Goal: Information Seeking & Learning: Understand process/instructions

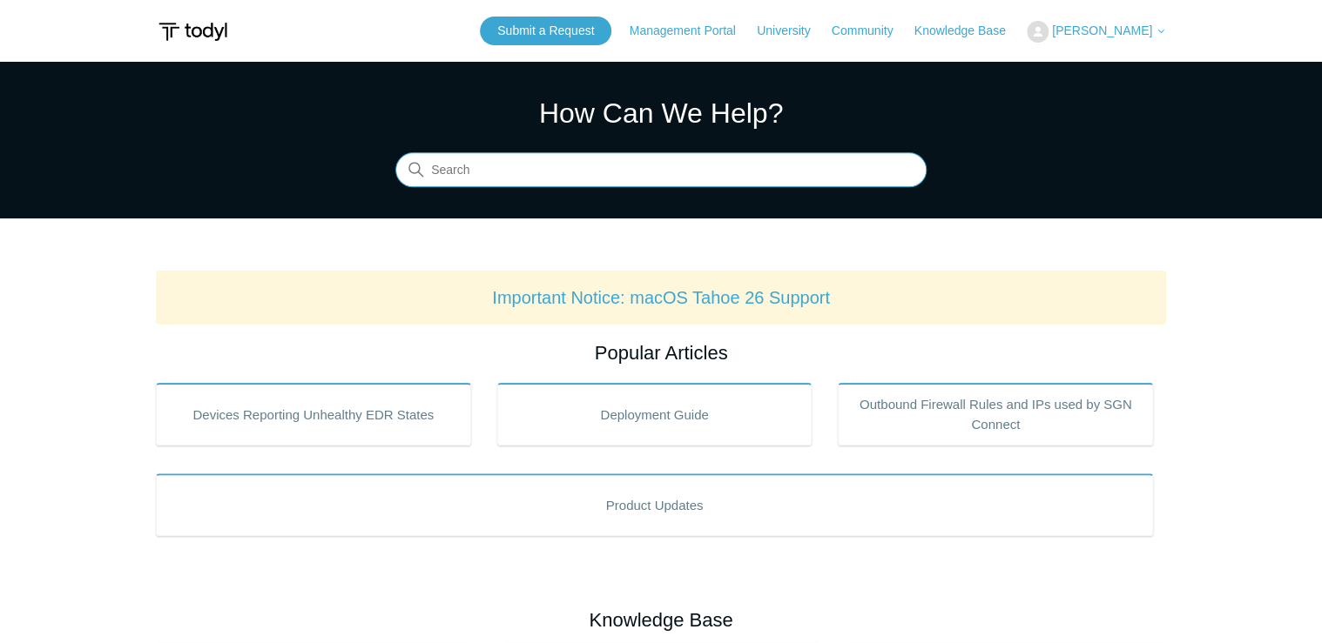
click at [596, 168] on input "Search" at bounding box center [660, 170] width 531 height 35
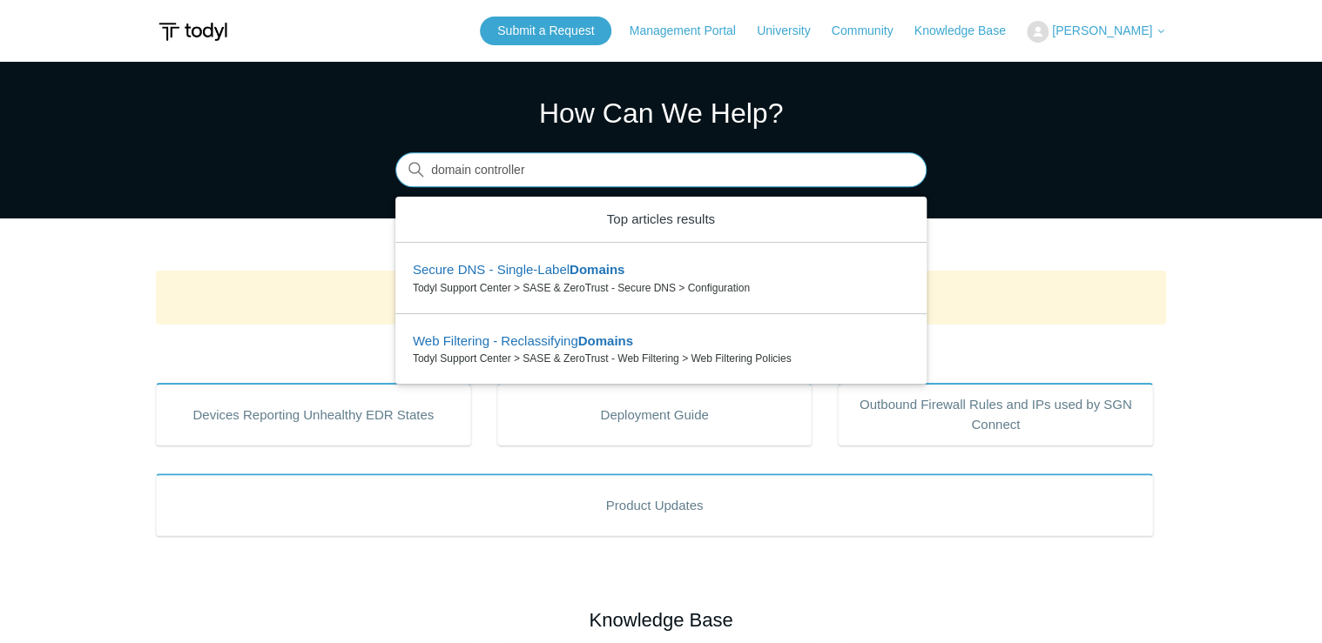
type input "domain controller"
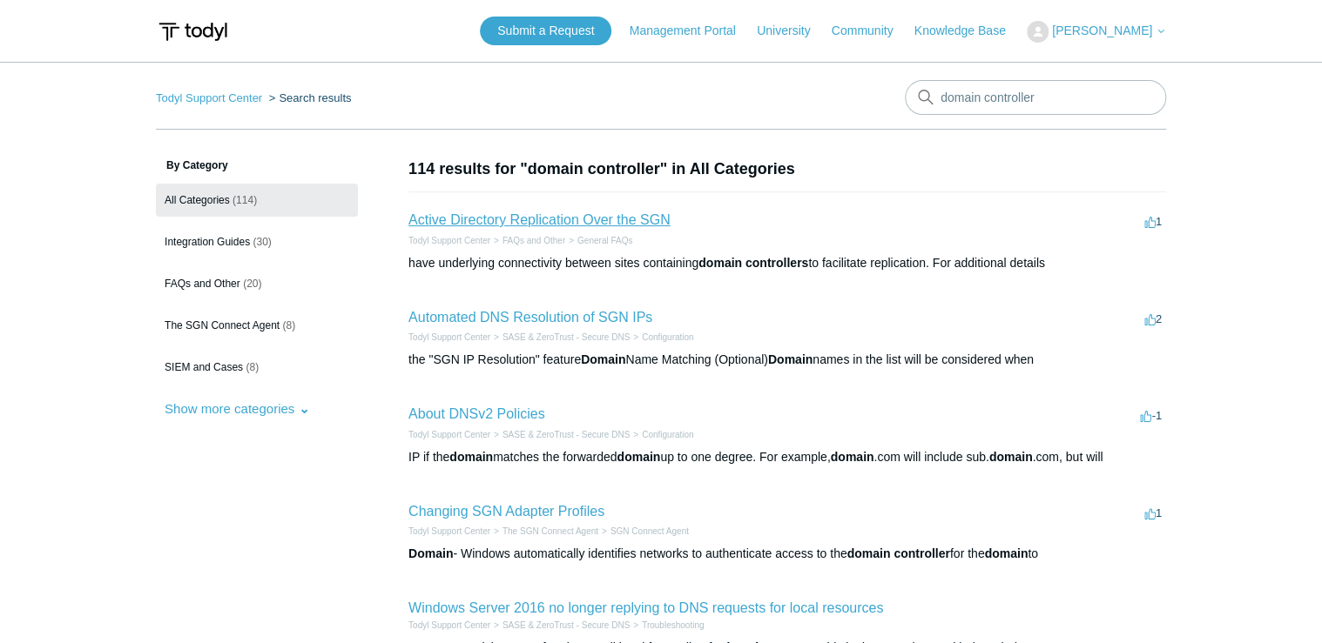
click at [618, 225] on link "Active Directory Replication Over the SGN" at bounding box center [539, 219] width 262 height 15
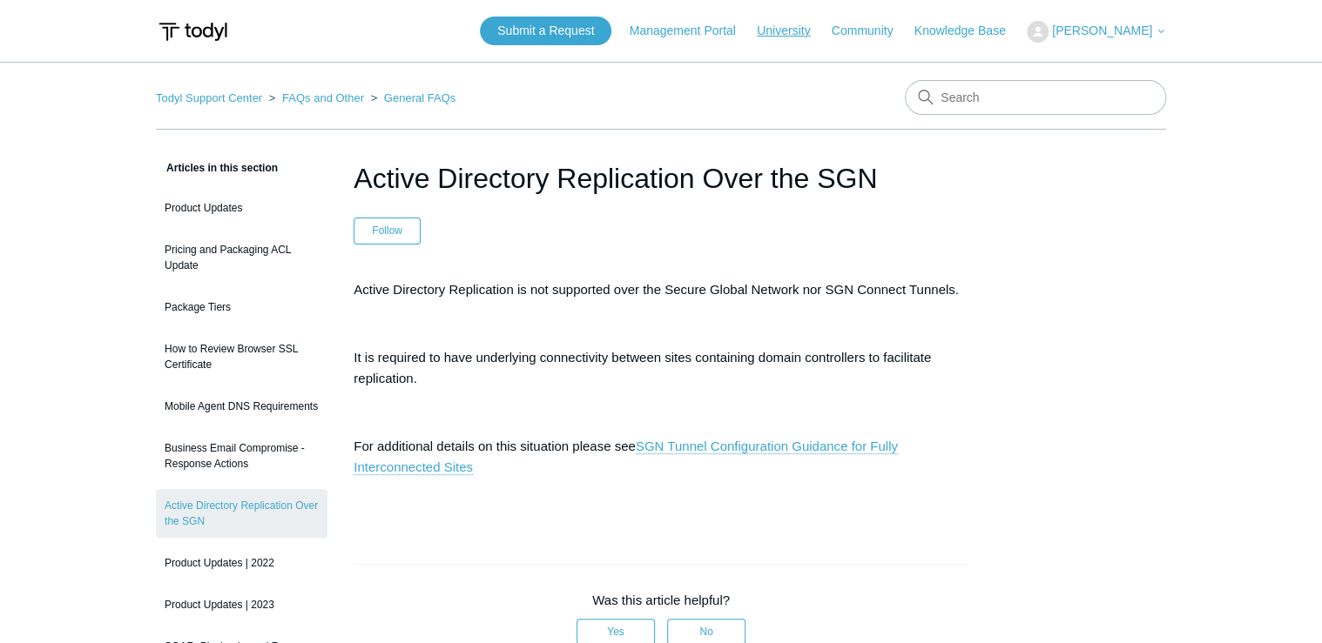
click at [792, 29] on link "University" at bounding box center [792, 31] width 71 height 18
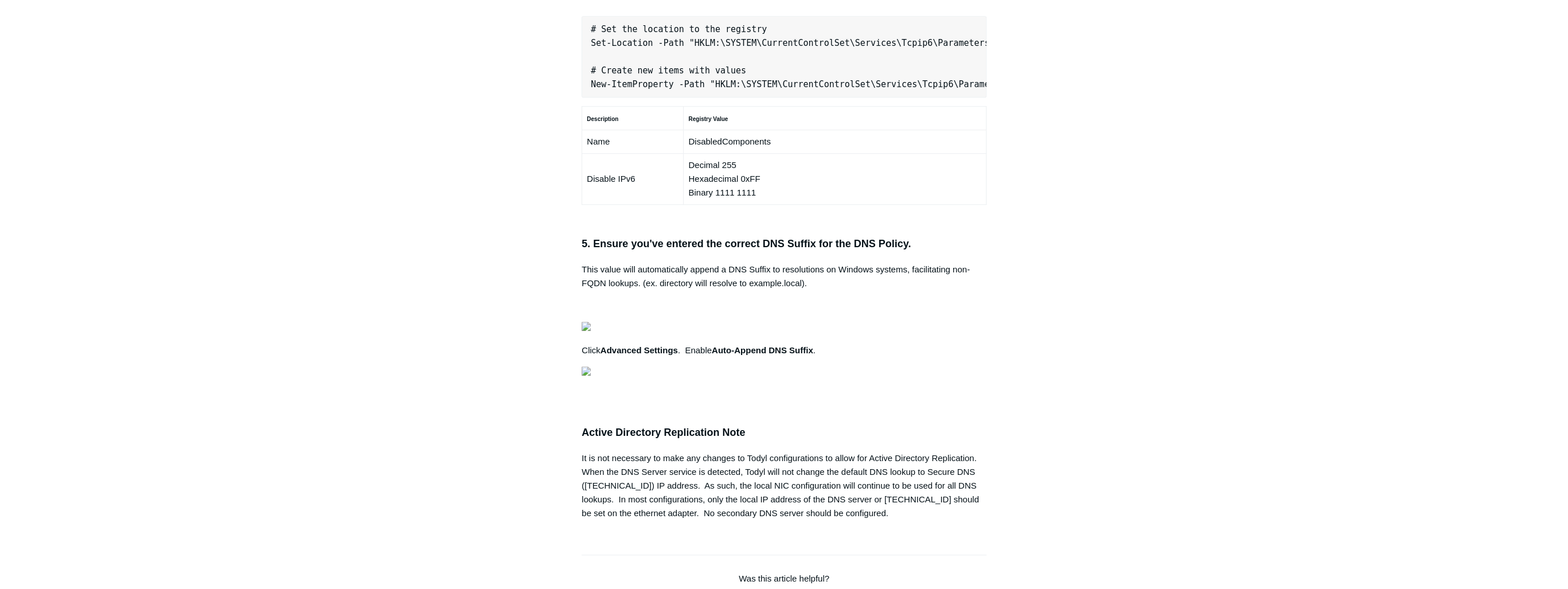
scroll to position [0, 360]
drag, startPoint x: 590, startPoint y: 233, endPoint x: 978, endPoint y: 237, distance: 388.0
drag, startPoint x: 978, startPoint y: 237, endPoint x: 969, endPoint y: 237, distance: 9.0
copy pre "New-NetFirewallRule -DisplayName "Todyl SGN Network" -Direction Inbound -Progra…"
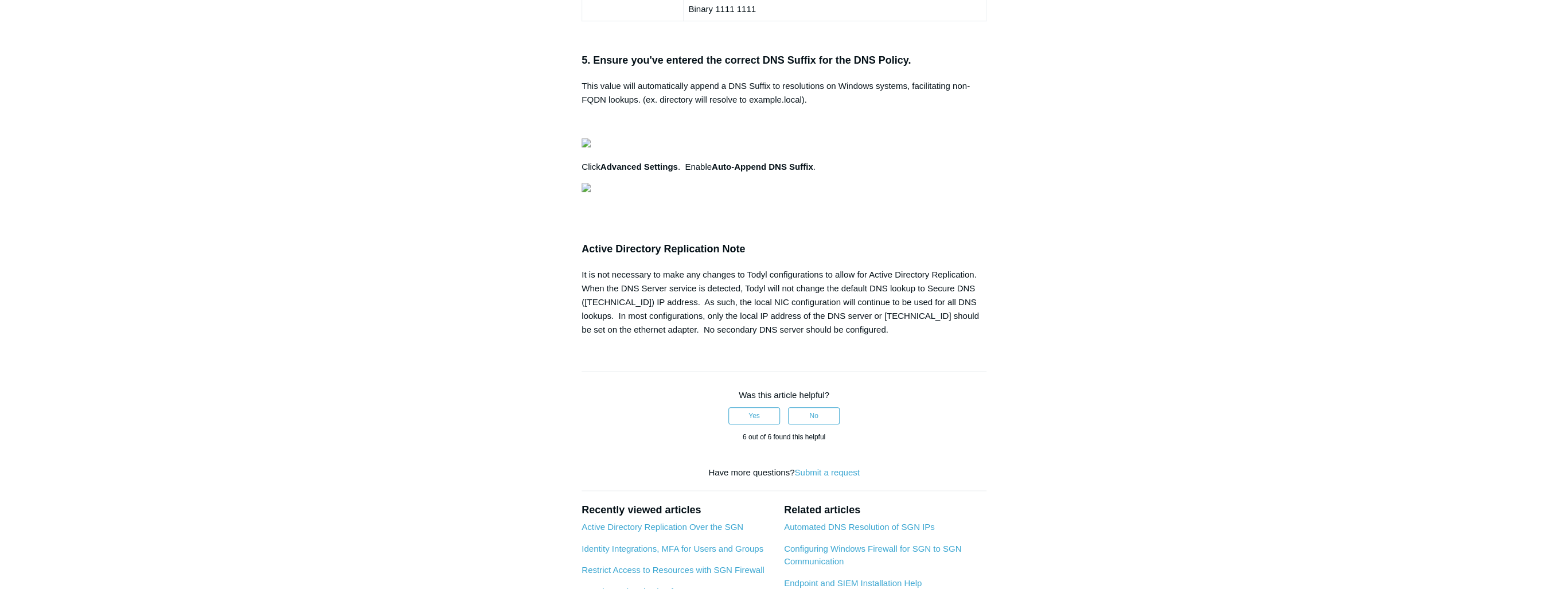
scroll to position [0, 318]
drag, startPoint x: 592, startPoint y: 358, endPoint x: 989, endPoint y: 415, distance: 401.1
drag, startPoint x: 989, startPoint y: 415, endPoint x: 963, endPoint y: 415, distance: 26.0
copy pre "# Set the location to the registry Set-Location -Path "HKLM:\SYSTEM\CurrentCont…"
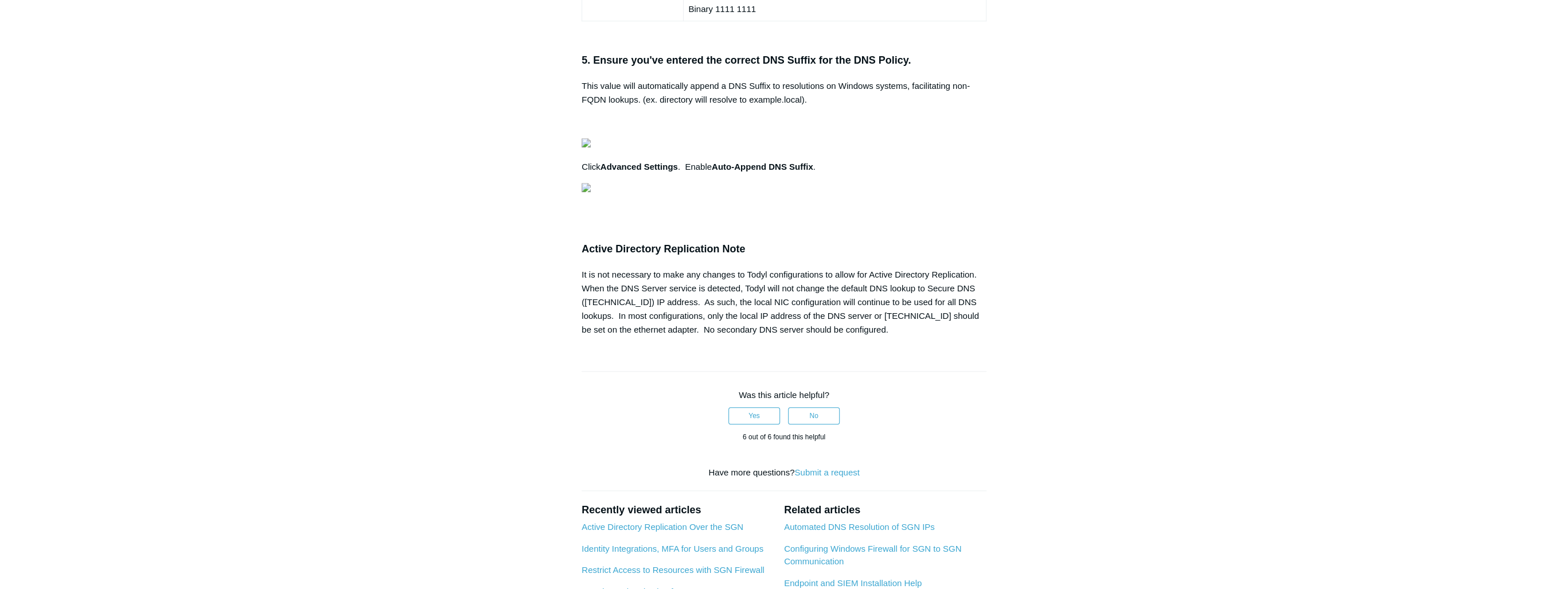
scroll to position [0, 318]
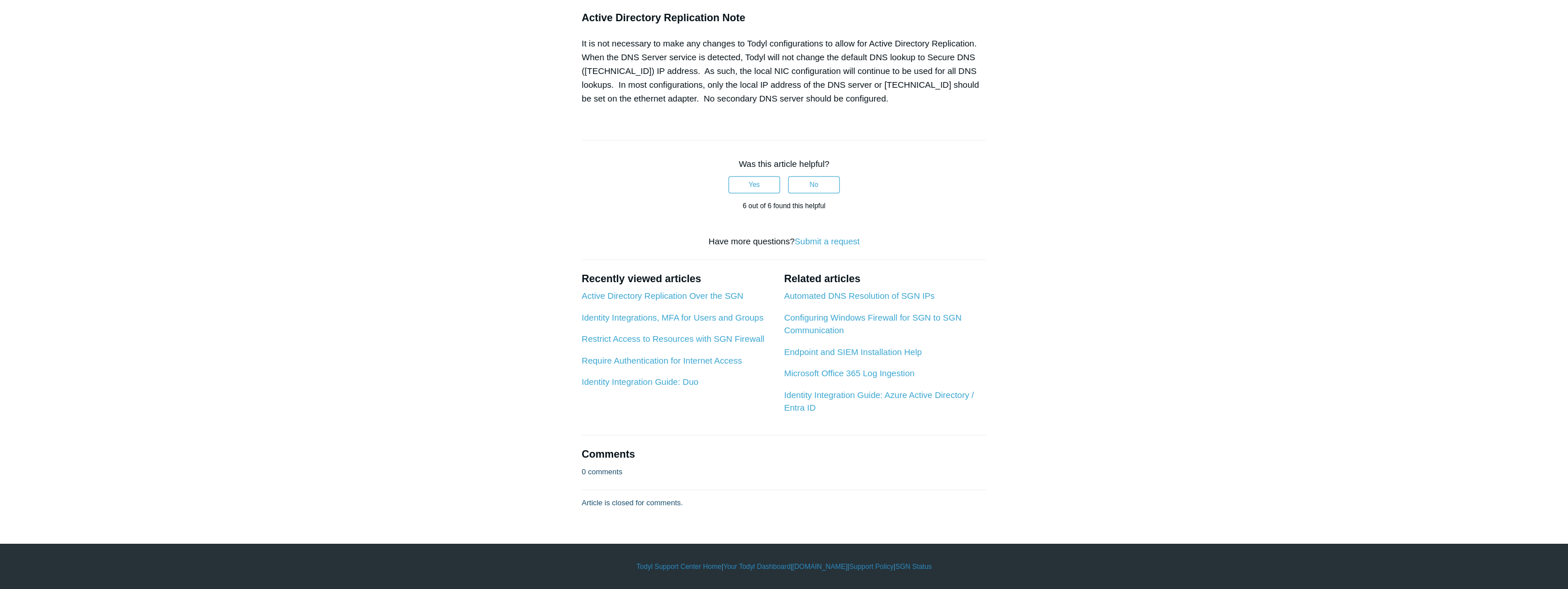
scroll to position [1377, 0]
